Goal: Information Seeking & Learning: Understand process/instructions

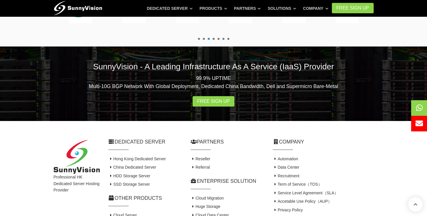
scroll to position [1145, 0]
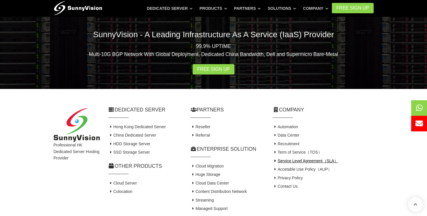
click at [295, 158] on link "Service Level Agreement（SLA）" at bounding box center [306, 160] width 66 height 5
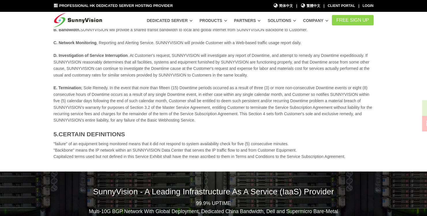
scroll to position [468, 0]
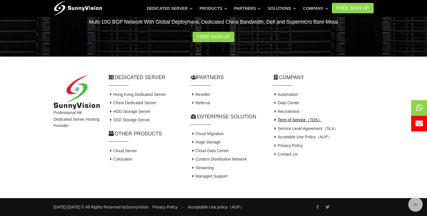
click at [298, 118] on link "Term of Service（TOS）" at bounding box center [297, 119] width 49 height 5
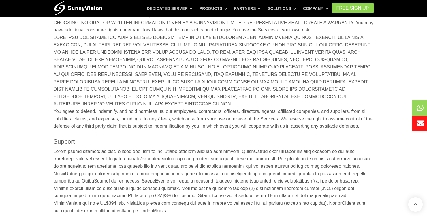
scroll to position [735, 0]
